Goal: Task Accomplishment & Management: Complete application form

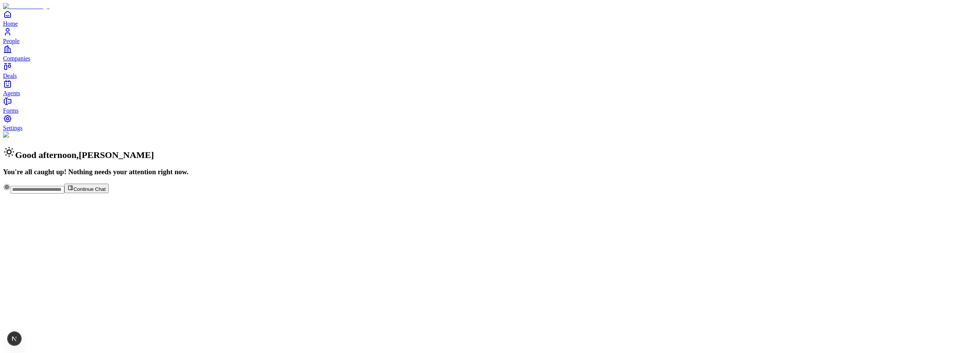
click at [19, 114] on span "Forms" at bounding box center [11, 110] width 16 height 6
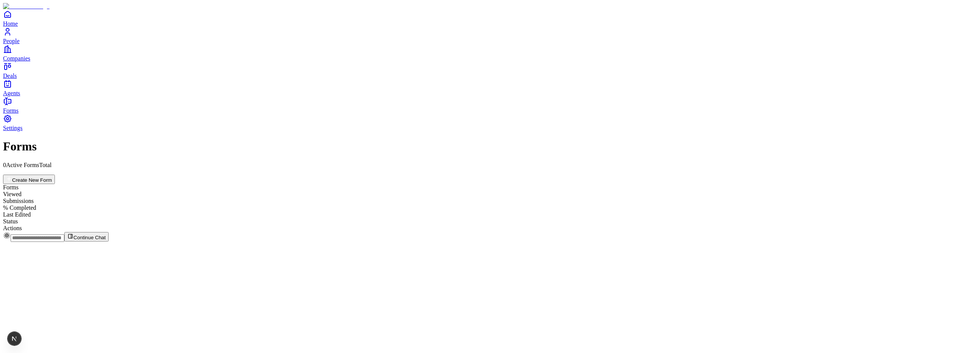
click at [55, 175] on button "Create New Form" at bounding box center [29, 179] width 52 height 9
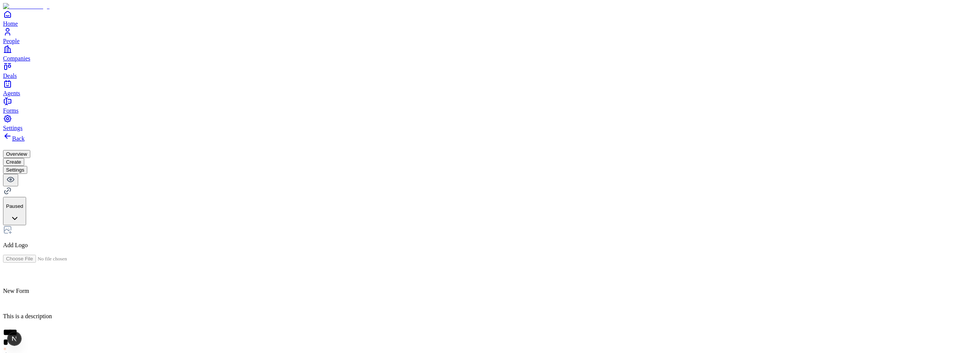
click at [422, 271] on h2 at bounding box center [484, 276] width 963 height 10
click at [27, 166] on button "Settings" at bounding box center [15, 170] width 24 height 8
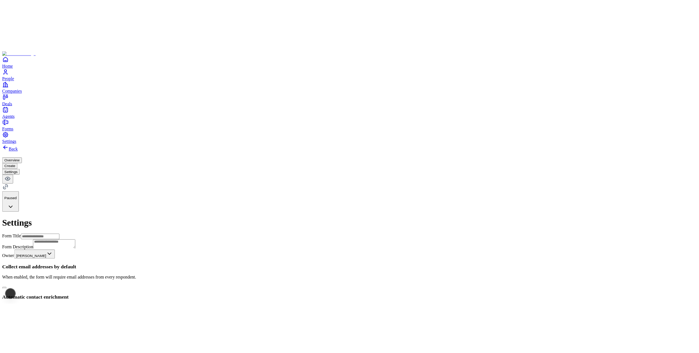
scroll to position [280, 0]
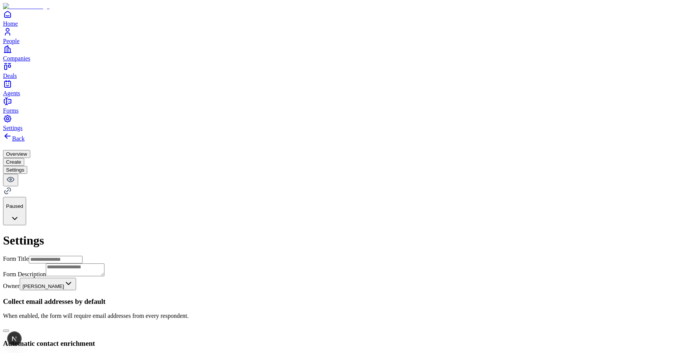
scroll to position [280, 0]
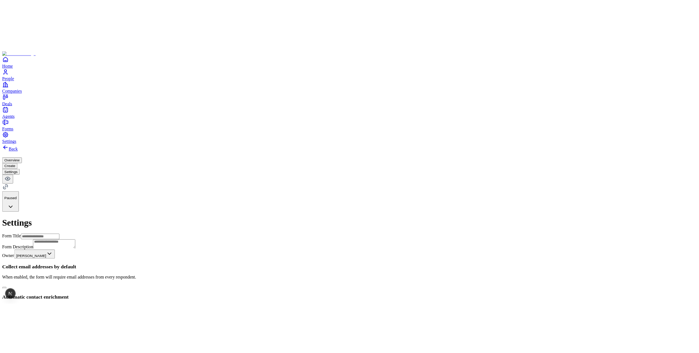
scroll to position [301, 0]
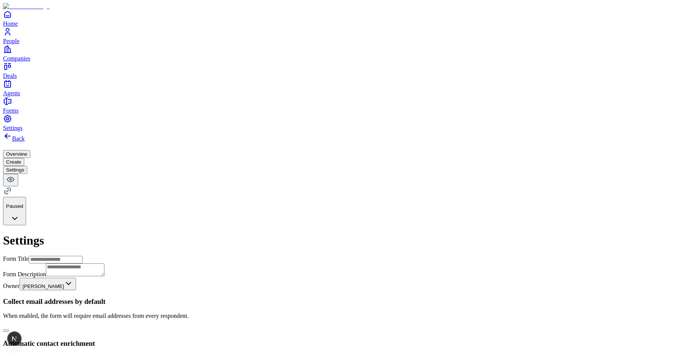
scroll to position [301, 0]
type button "on"
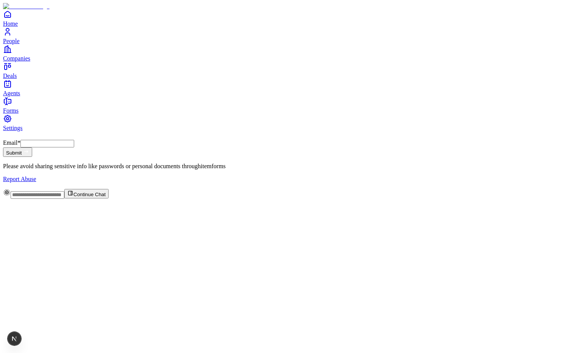
click at [323, 183] on div "Email * Submit Please avoid sharing sensitive info like passwords or personal d…" at bounding box center [294, 161] width 582 height 43
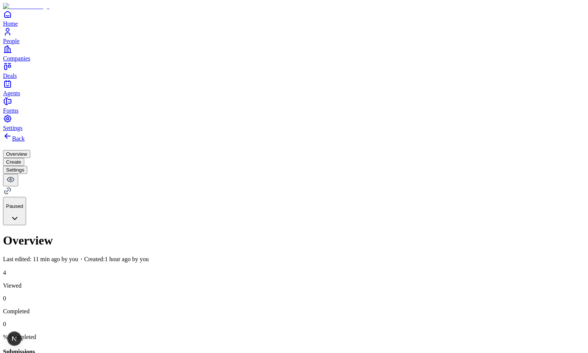
click at [27, 166] on button "Settings" at bounding box center [15, 170] width 24 height 8
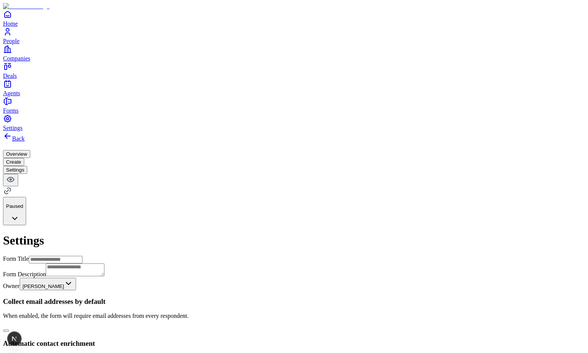
scroll to position [301, 0]
drag, startPoint x: 294, startPoint y: 162, endPoint x: 172, endPoint y: 100, distance: 136.5
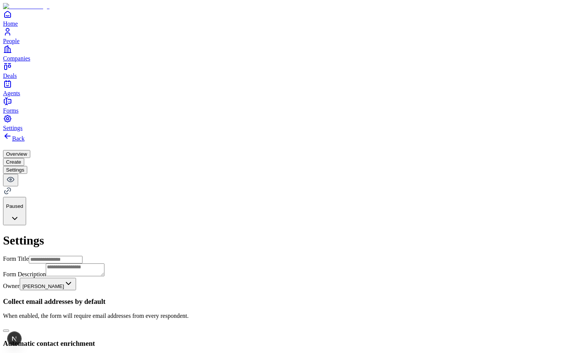
paste input "**********"
type input "**********"
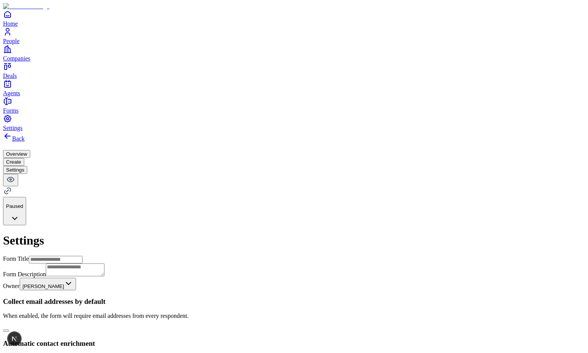
paste input "**********"
type input "**********"
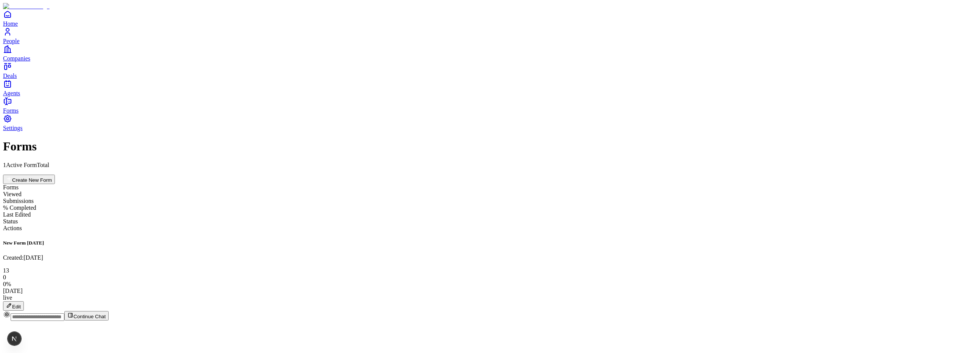
click at [24, 302] on button "Edit" at bounding box center [13, 306] width 21 height 9
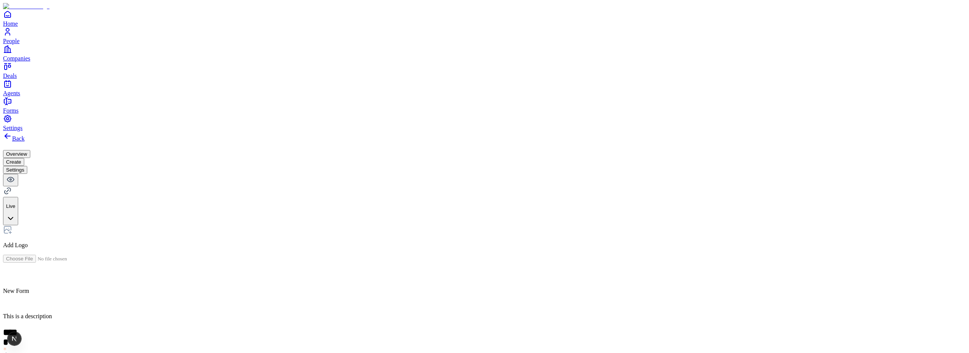
click at [27, 166] on button "Settings" at bounding box center [15, 170] width 24 height 8
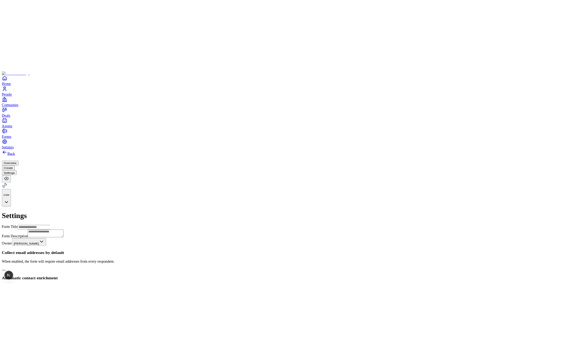
scroll to position [316, 0]
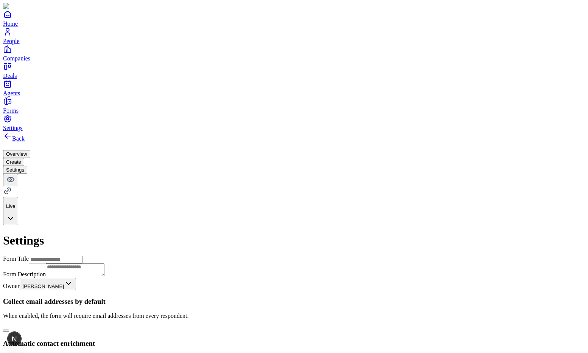
click at [12, 19] on icon "Home" at bounding box center [7, 14] width 9 height 9
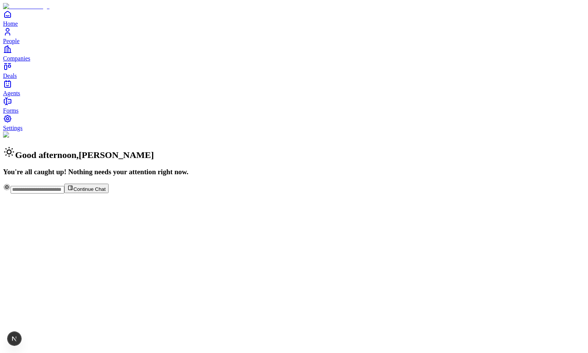
click at [20, 44] on span "People" at bounding box center [11, 41] width 17 height 6
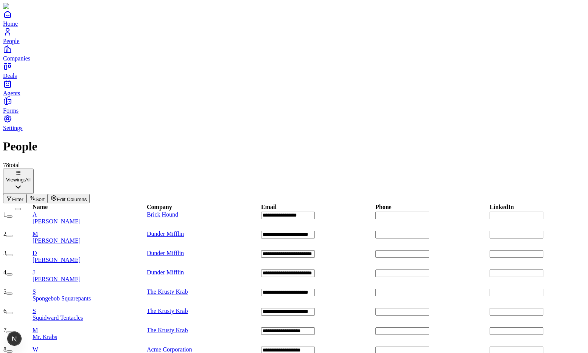
click at [12, 19] on icon "Home" at bounding box center [7, 14] width 9 height 9
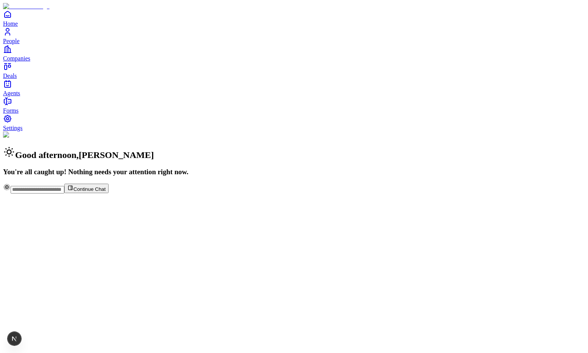
click at [20, 96] on span "Agents" at bounding box center [11, 93] width 17 height 6
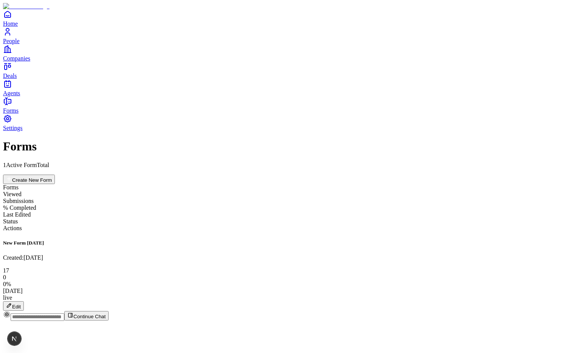
click at [9, 10] on img at bounding box center [26, 6] width 47 height 7
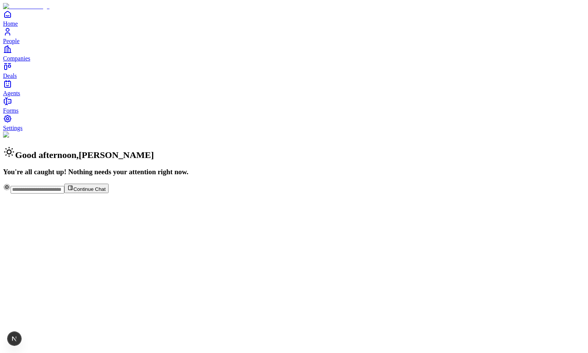
click at [24, 62] on span "Companies" at bounding box center [16, 58] width 27 height 6
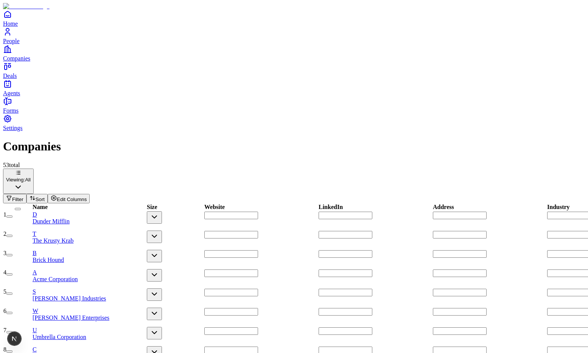
click at [19, 114] on span "Forms" at bounding box center [11, 110] width 16 height 6
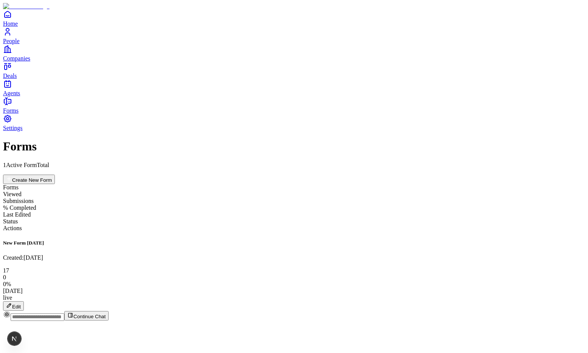
click at [24, 302] on button "Edit" at bounding box center [13, 306] width 21 height 9
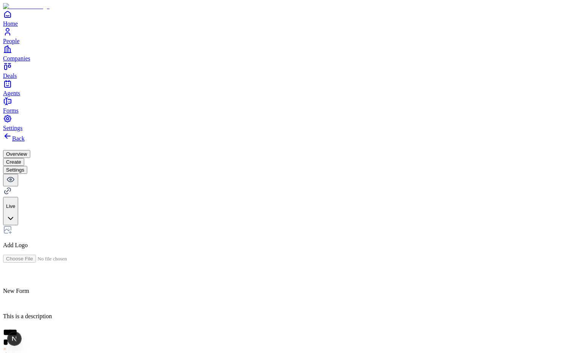
click at [18, 27] on span "Home" at bounding box center [10, 23] width 15 height 6
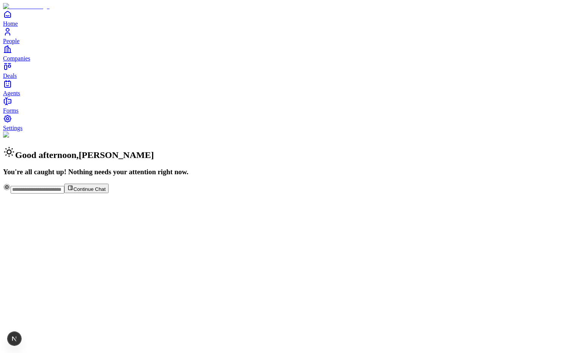
click at [109, 193] on button "Continue Chat" at bounding box center [86, 188] width 44 height 9
